Goal: Task Accomplishment & Management: Use online tool/utility

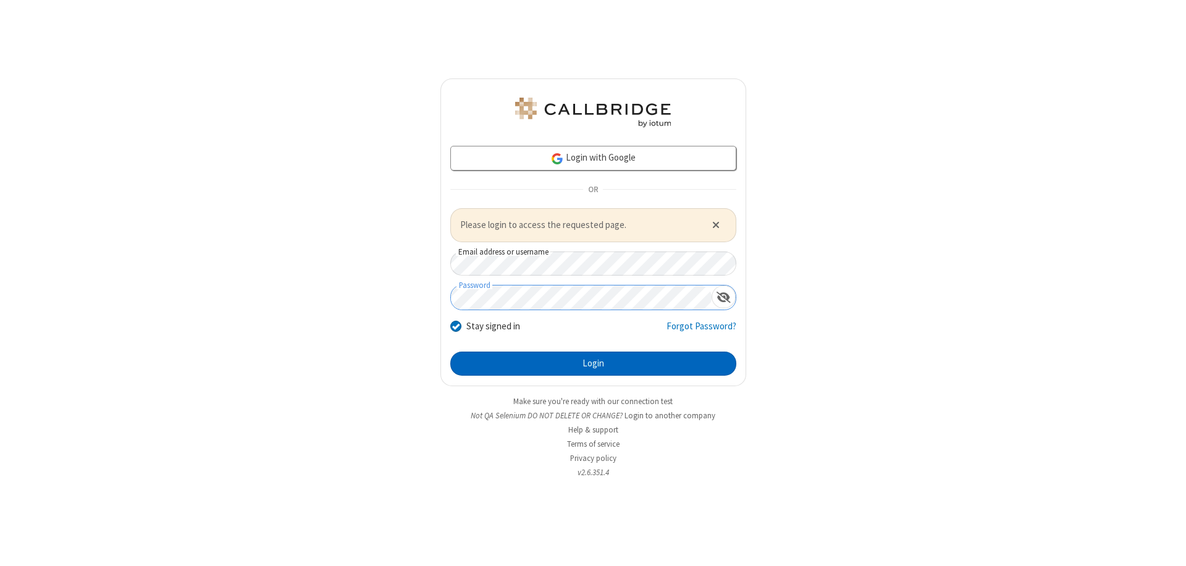
click at [593, 363] on button "Login" at bounding box center [593, 364] width 286 height 25
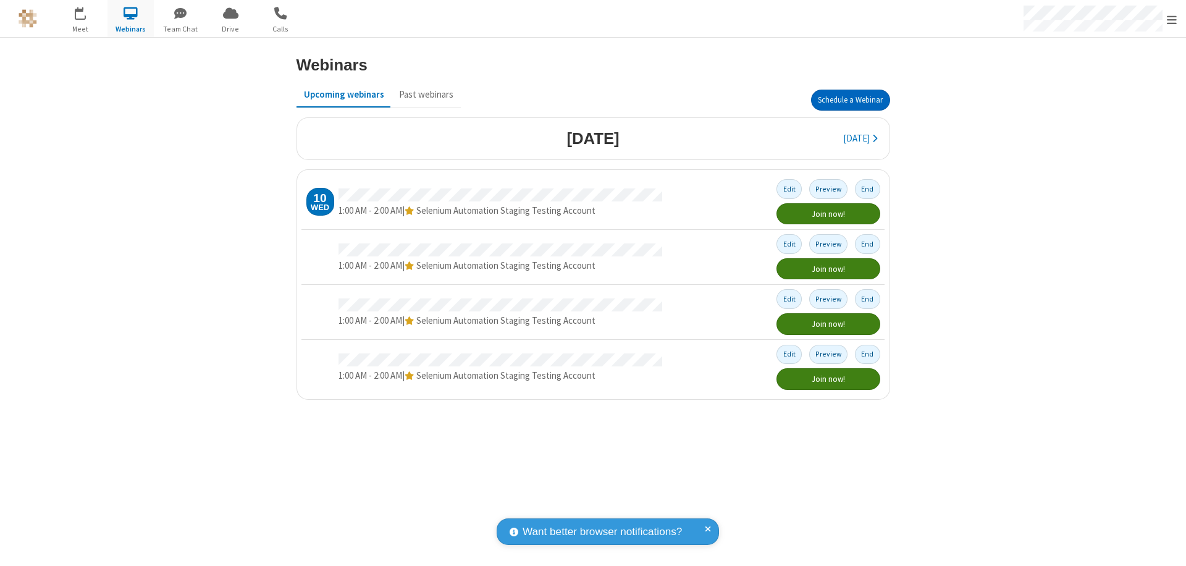
click at [850, 100] on button "Schedule a Webinar" at bounding box center [850, 100] width 79 height 21
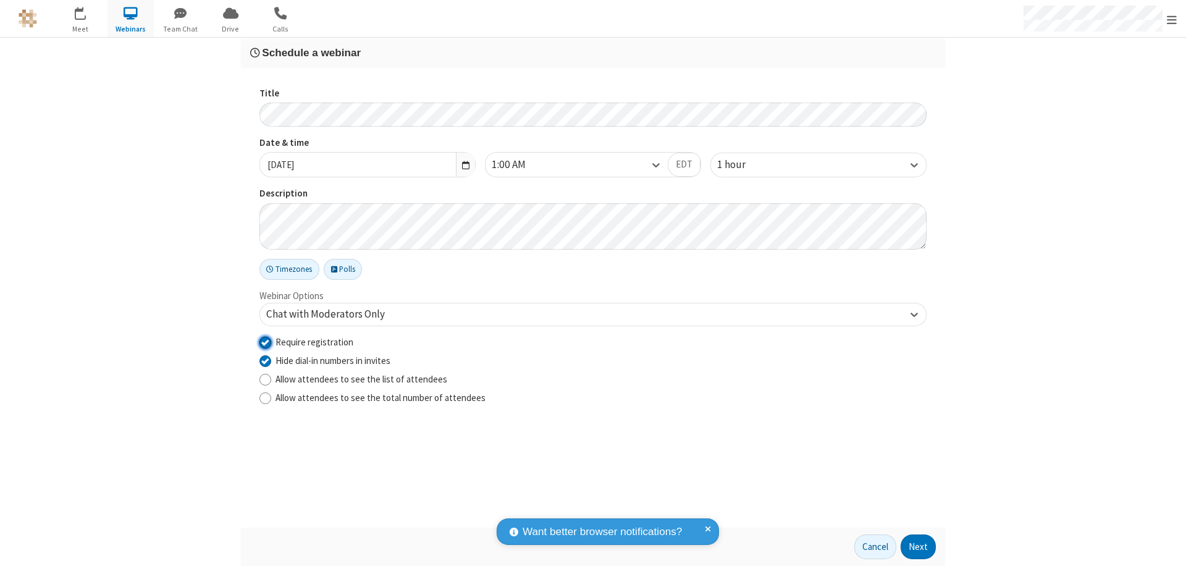
click at [265, 342] on input "Require registration" at bounding box center [266, 342] width 12 height 13
checkbox input "false"
click at [919, 547] on button "Next" at bounding box center [918, 546] width 35 height 25
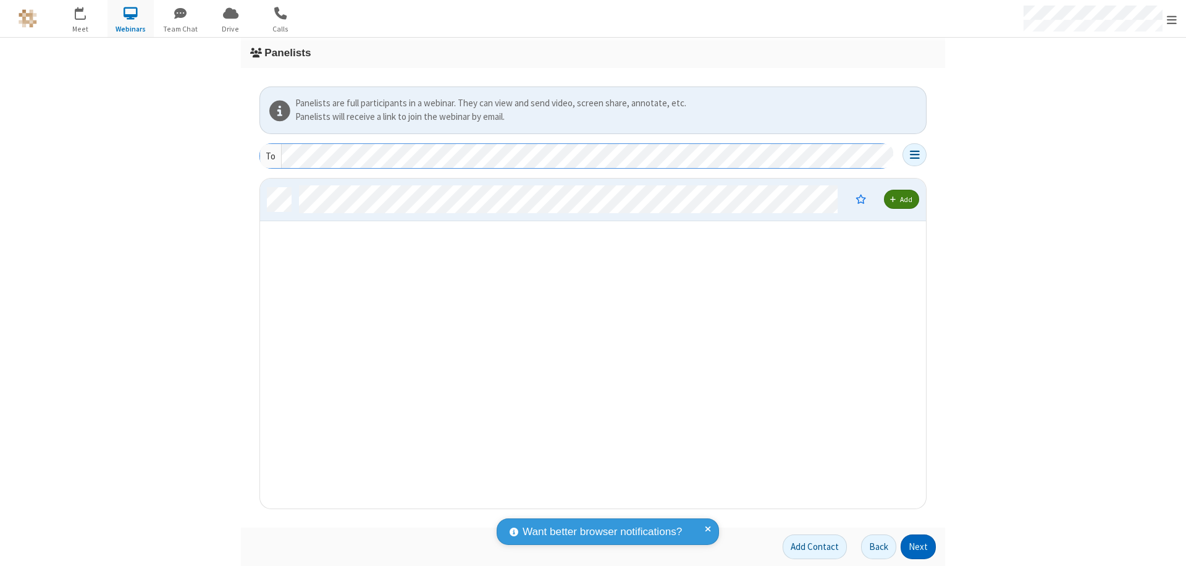
click at [919, 547] on button "Next" at bounding box center [918, 546] width 35 height 25
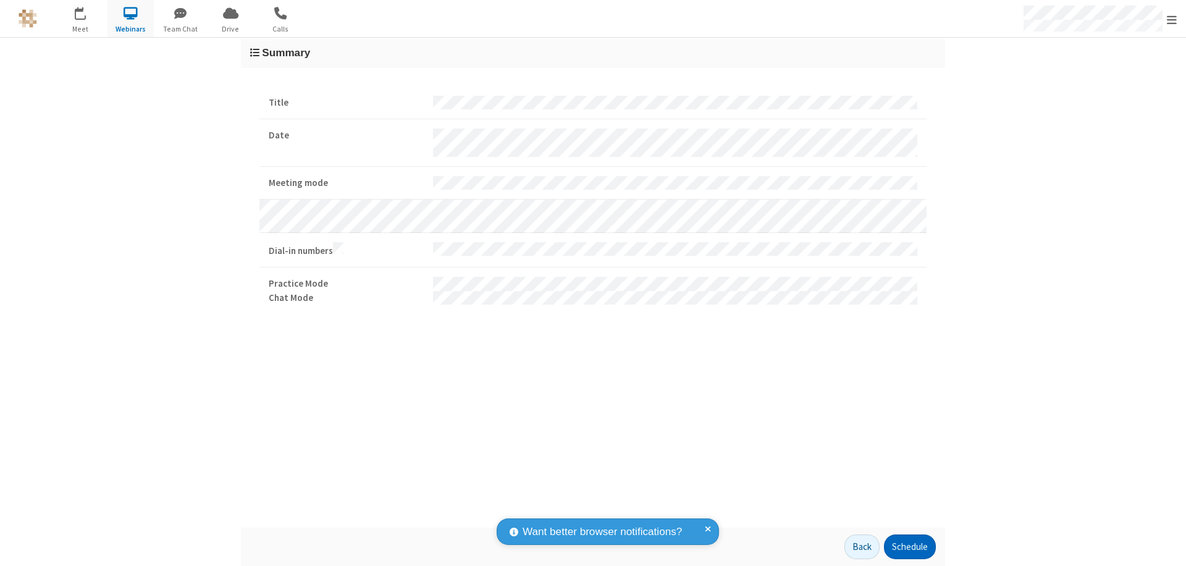
click at [910, 547] on button "Schedule" at bounding box center [910, 546] width 52 height 25
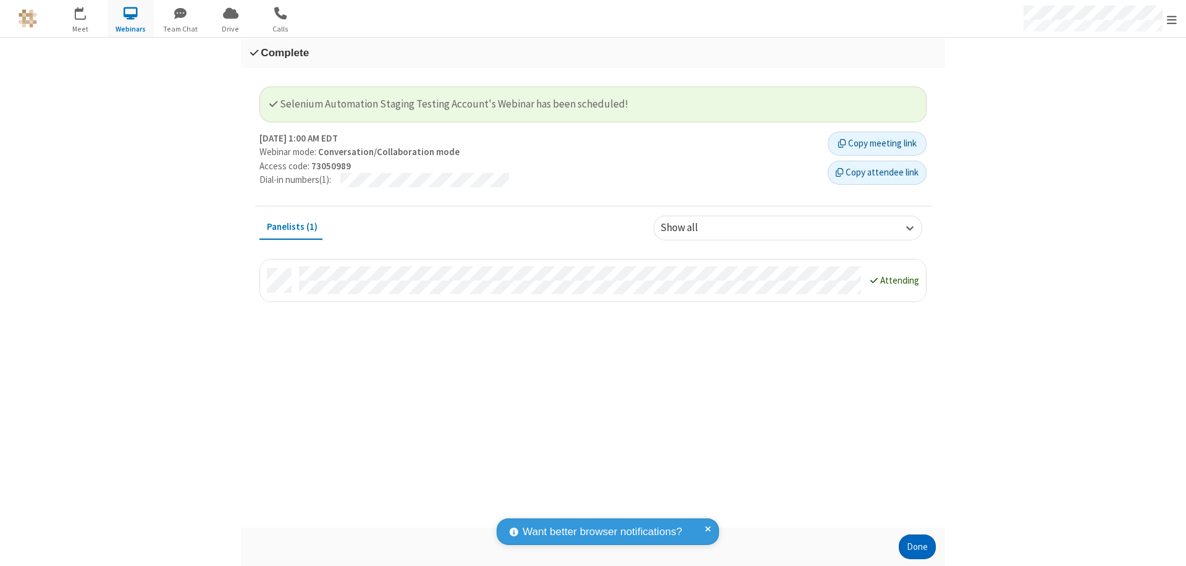
click at [918, 547] on button "Done" at bounding box center [917, 546] width 37 height 25
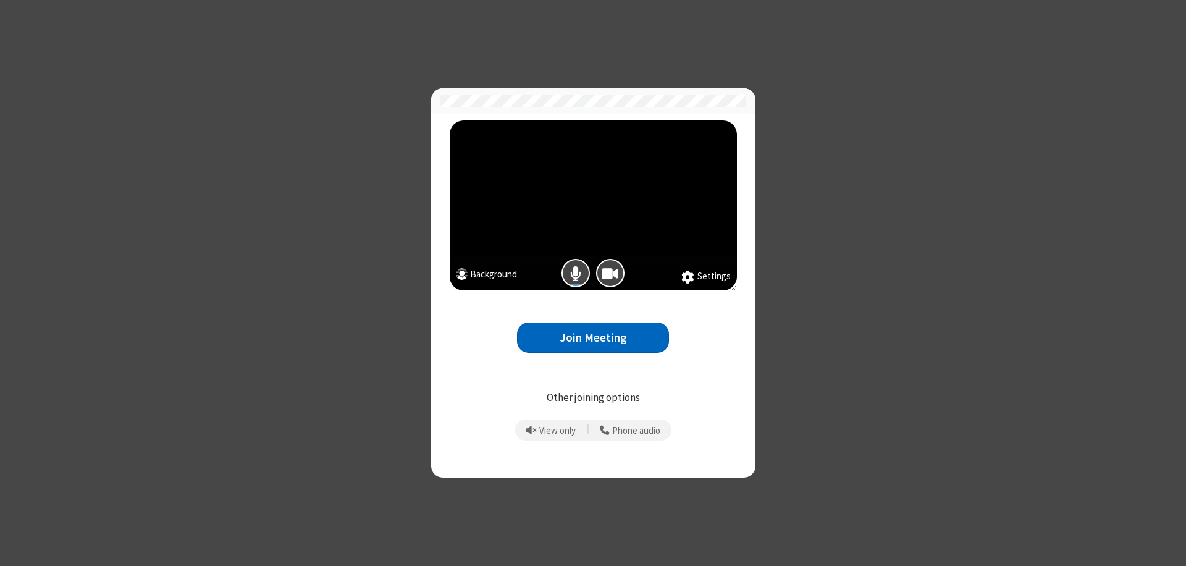
click at [593, 337] on button "Join Meeting" at bounding box center [593, 338] width 152 height 30
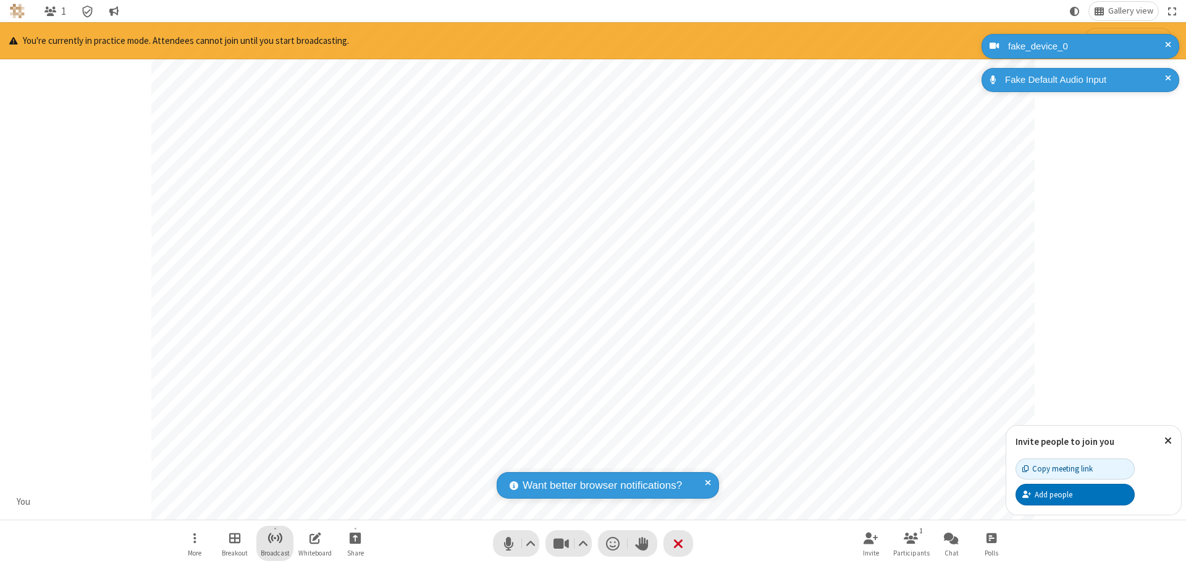
click at [274, 538] on span "Start broadcast" at bounding box center [275, 537] width 15 height 15
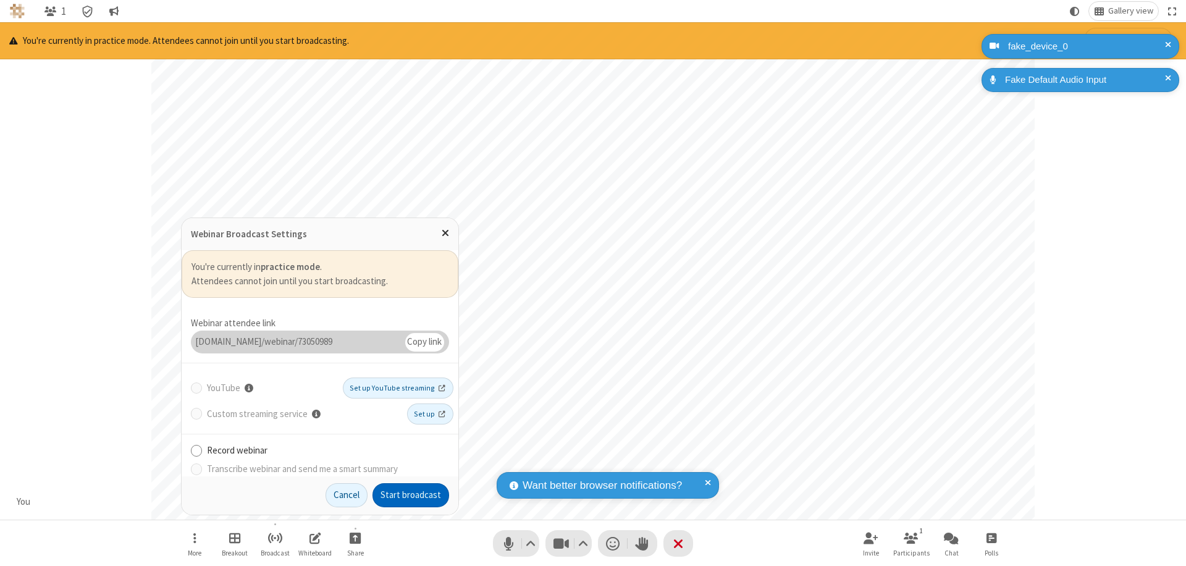
click at [411, 495] on button "Start broadcast" at bounding box center [411, 495] width 77 height 25
